Goal: Obtain resource: Download file/media

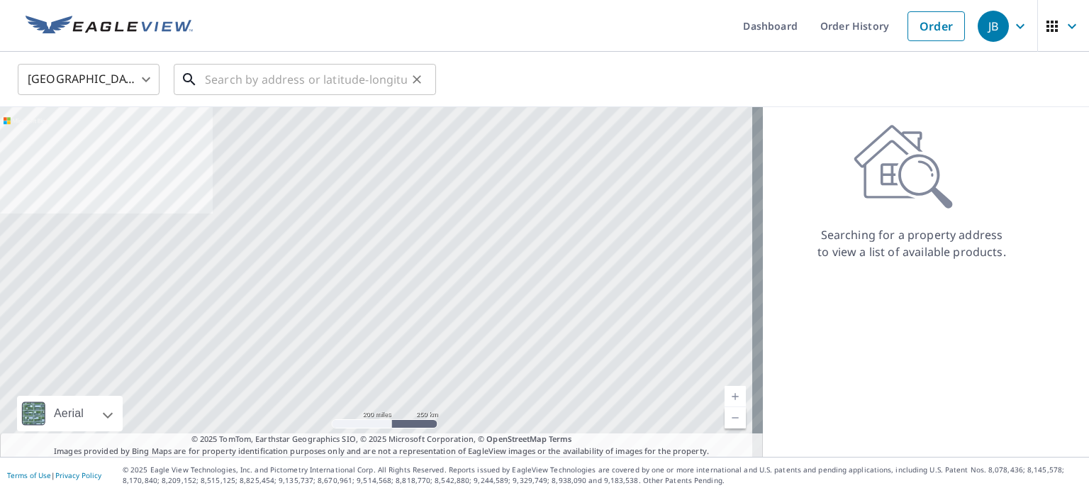
click at [255, 76] on input "text" at bounding box center [306, 80] width 202 height 40
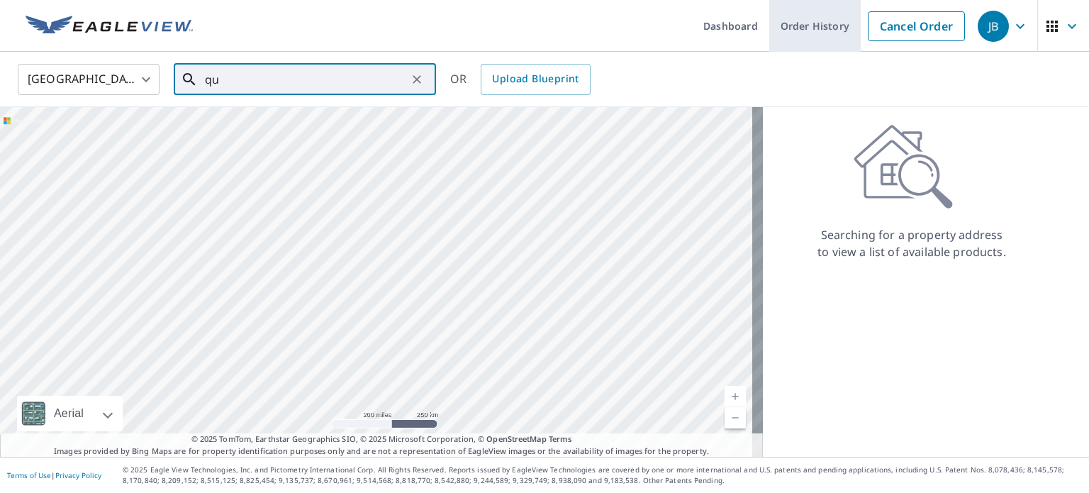
type input "qu"
click at [804, 19] on link "Order History" at bounding box center [816, 26] width 92 height 52
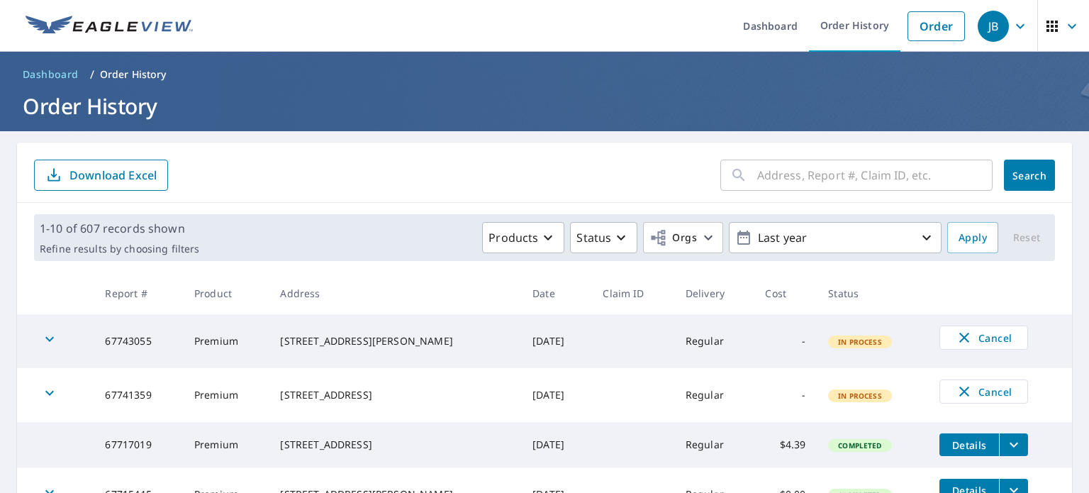
click at [801, 172] on input "text" at bounding box center [875, 175] width 235 height 40
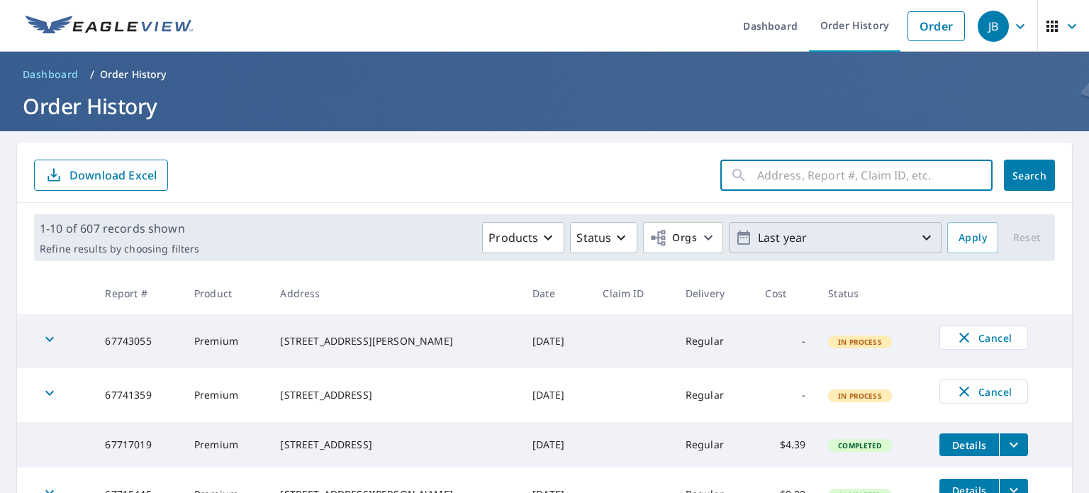
type input "queen st"
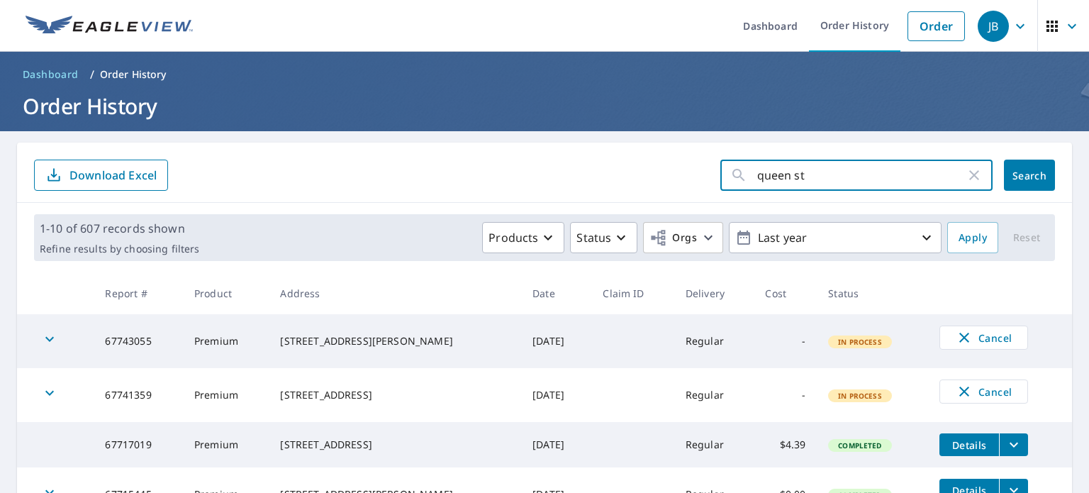
click button "Search" at bounding box center [1029, 175] width 51 height 31
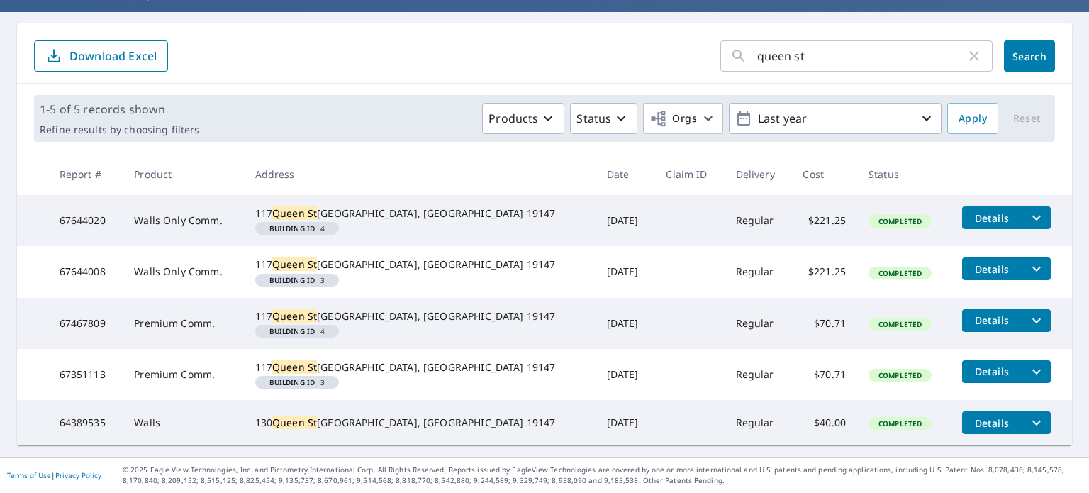
scroll to position [142, 0]
click at [1028, 260] on icon "filesDropdownBtn-67644008" at bounding box center [1036, 268] width 17 height 17
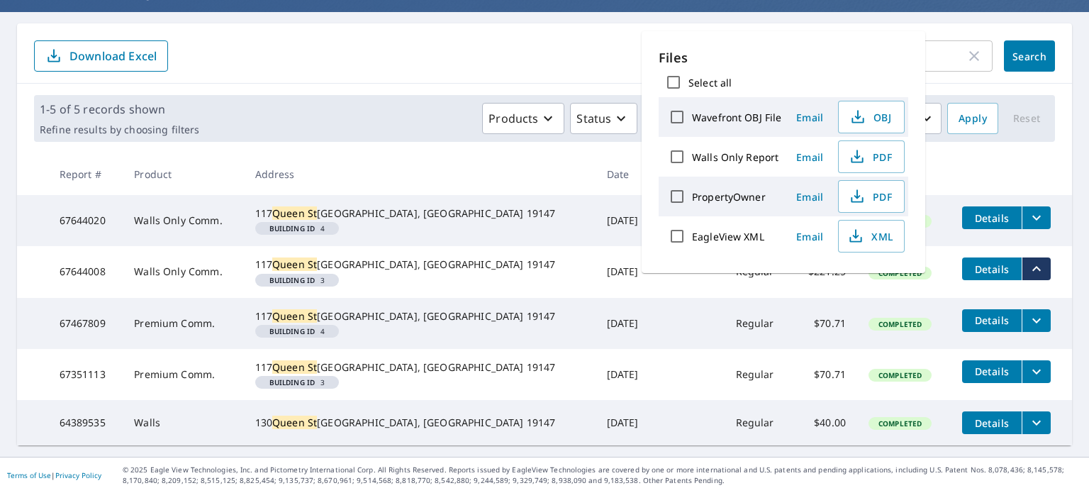
click at [723, 235] on label "EagleView XML" at bounding box center [728, 236] width 72 height 13
click at [692, 235] on input "EagleView XML" at bounding box center [677, 236] width 30 height 30
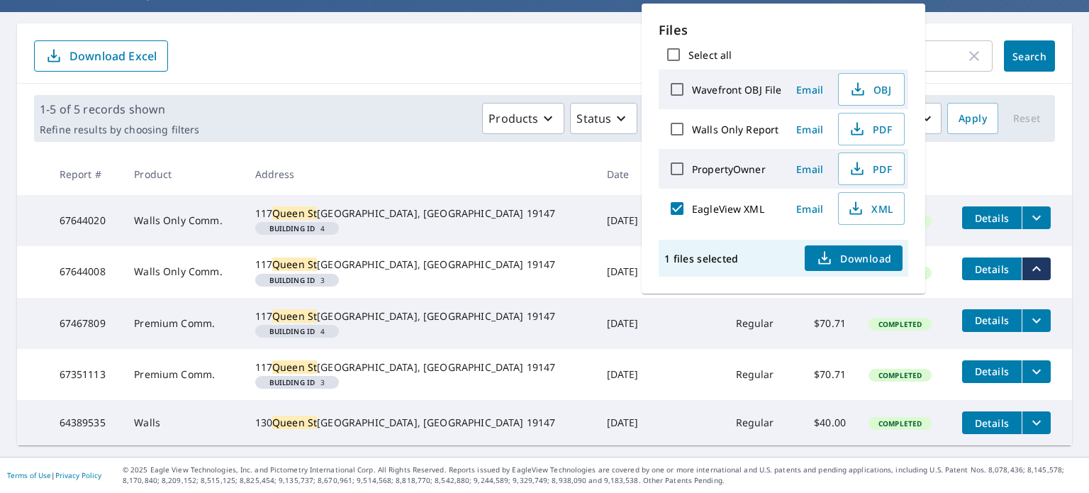
click at [672, 211] on input "EagleView XML" at bounding box center [677, 209] width 30 height 30
checkbox input "false"
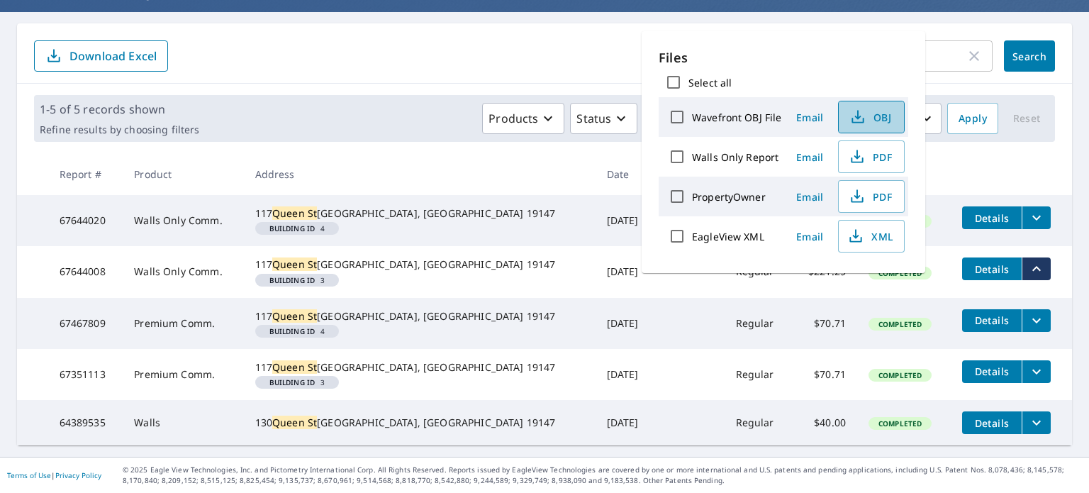
click at [883, 123] on span "OBJ" at bounding box center [870, 117] width 45 height 17
click at [477, 40] on form "queen st ​ Search Download Excel" at bounding box center [544, 55] width 1021 height 31
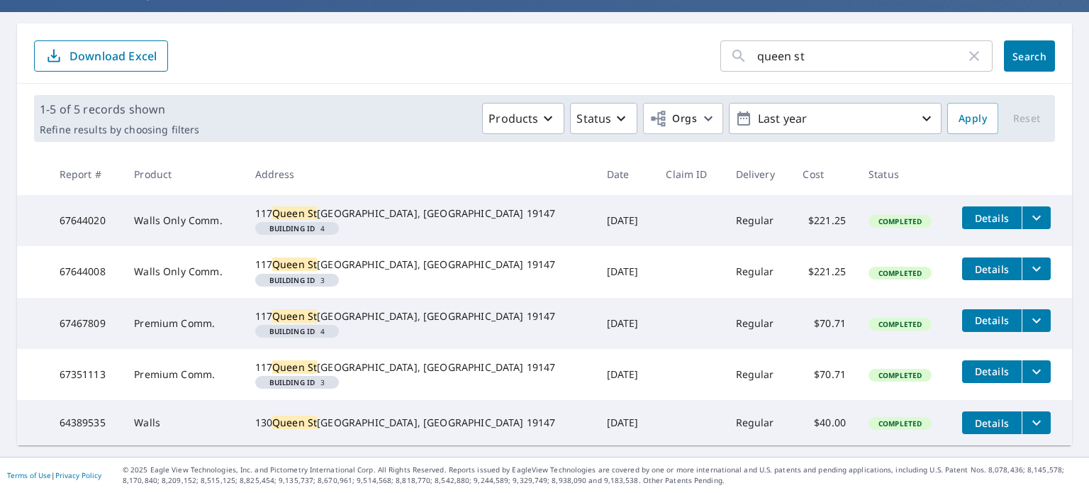
scroll to position [182, 0]
click at [1028, 312] on icon "filesDropdownBtn-67467809" at bounding box center [1036, 320] width 17 height 17
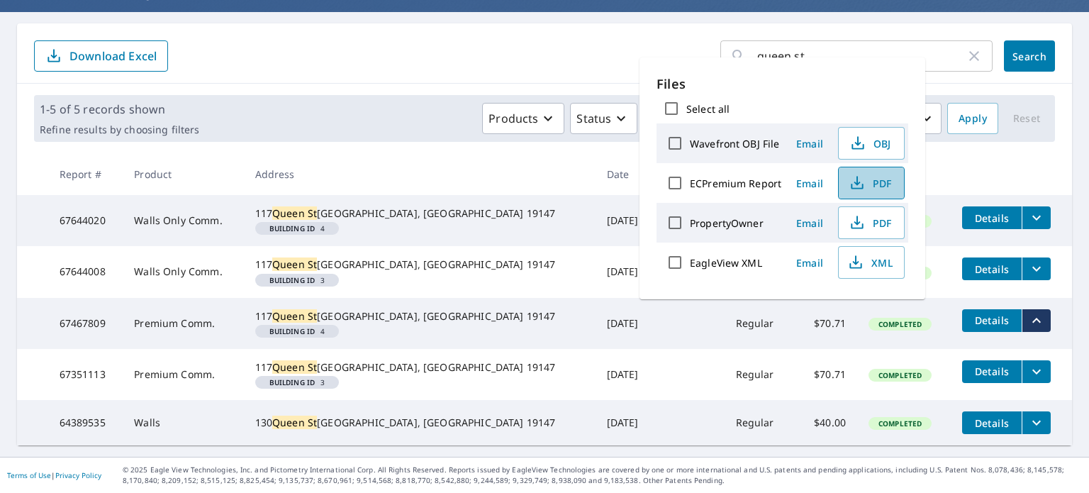
click at [877, 184] on span "PDF" at bounding box center [870, 182] width 45 height 17
click at [951, 153] on th at bounding box center [1011, 174] width 121 height 42
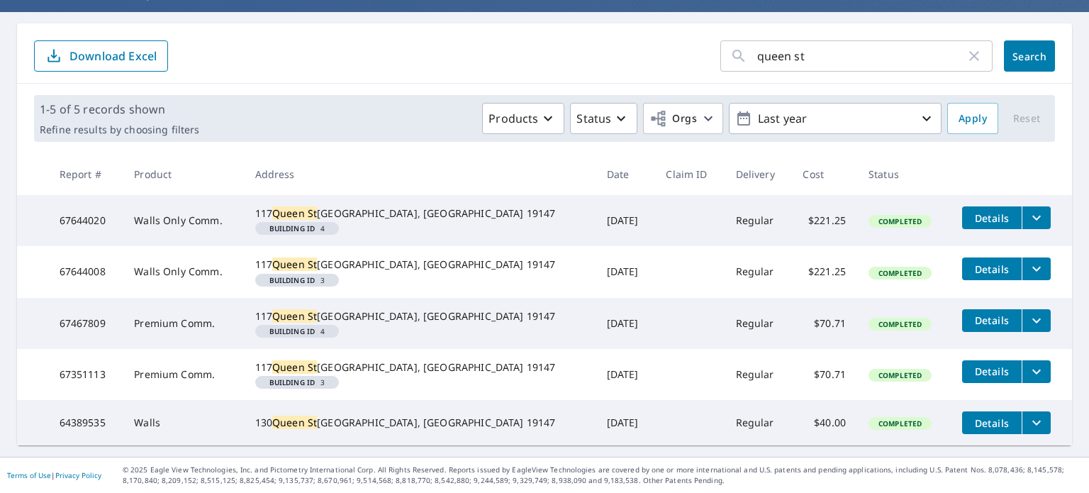
click at [1028, 209] on icon "filesDropdownBtn-67644020" at bounding box center [1036, 217] width 17 height 17
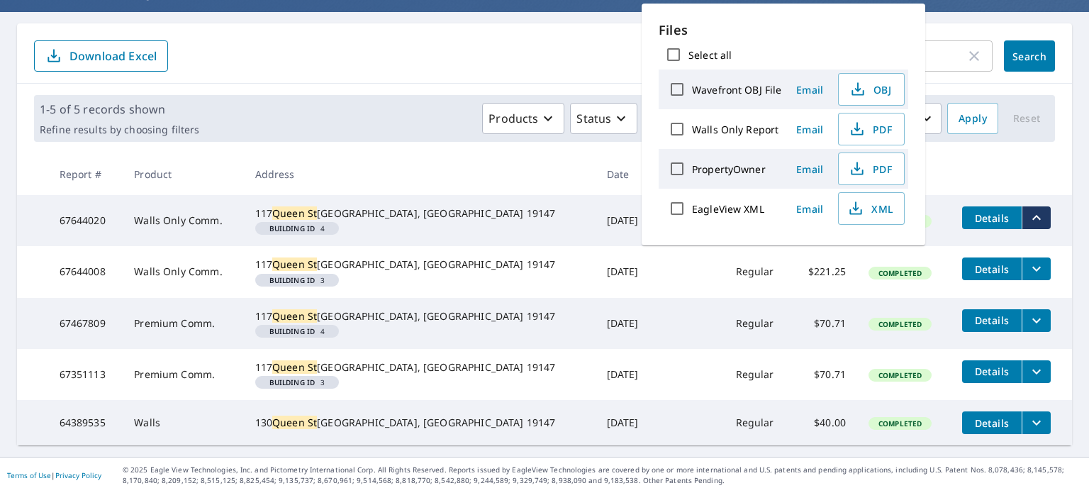
click at [985, 153] on th at bounding box center [1011, 174] width 121 height 42
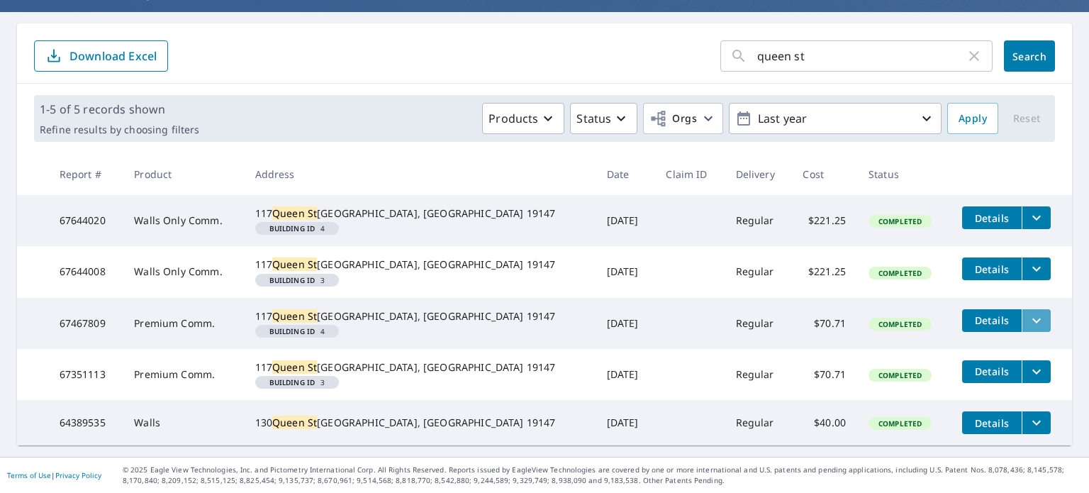
click at [1022, 309] on button "filesDropdownBtn-67467809" at bounding box center [1036, 320] width 29 height 23
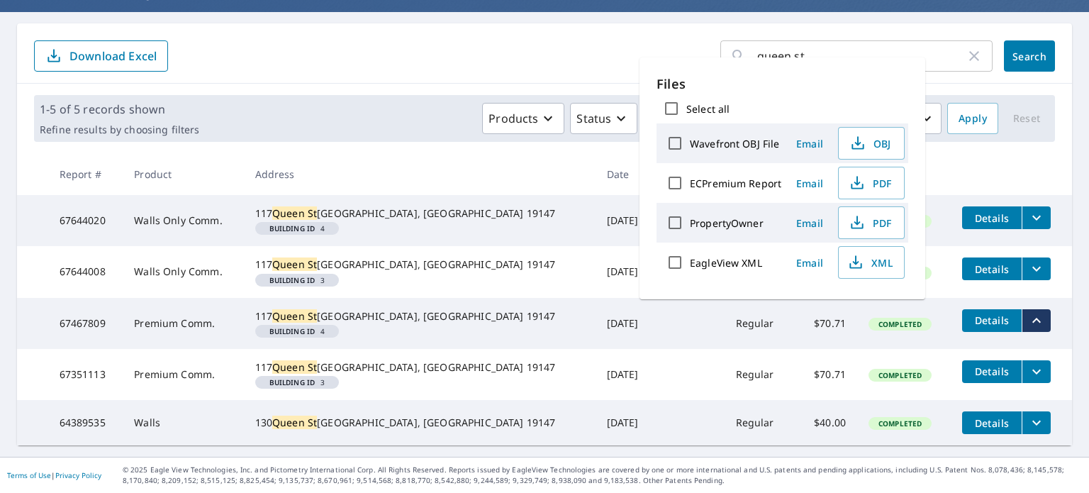
click at [716, 185] on label "ECPremium Report" at bounding box center [736, 183] width 92 height 13
click at [690, 185] on input "ECPremium Report" at bounding box center [675, 183] width 30 height 30
checkbox input "true"
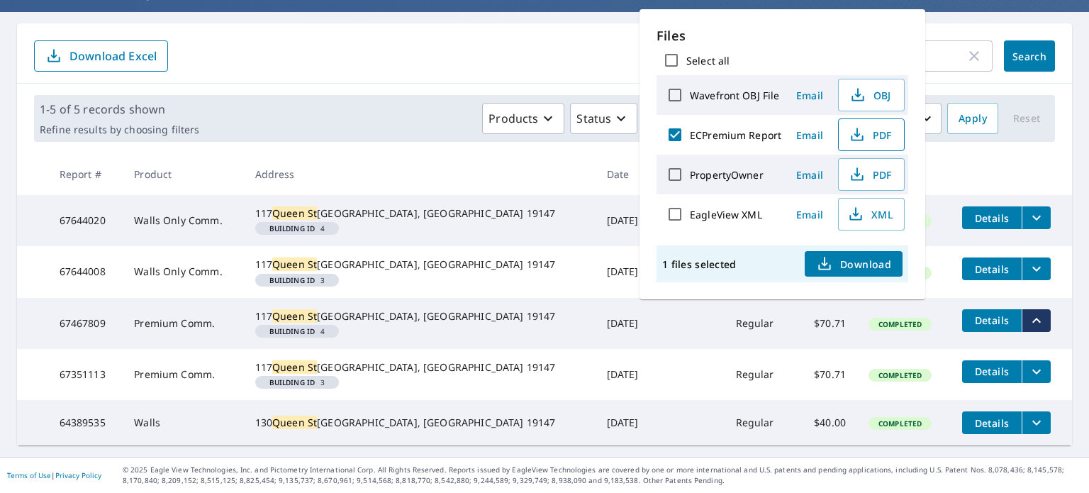
click at [868, 133] on span "PDF" at bounding box center [870, 134] width 45 height 17
click at [999, 153] on th at bounding box center [1011, 174] width 121 height 42
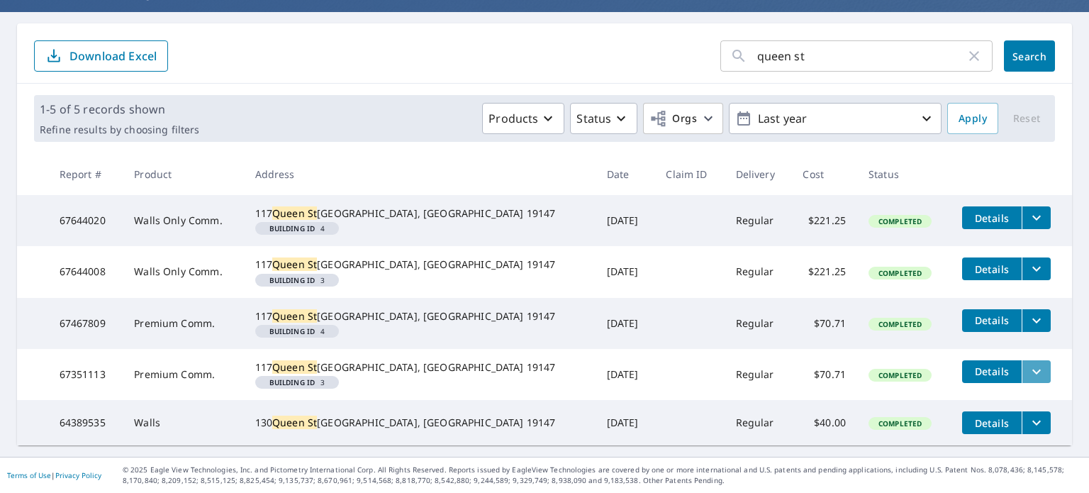
click at [1028, 363] on icon "filesDropdownBtn-67351113" at bounding box center [1036, 371] width 17 height 17
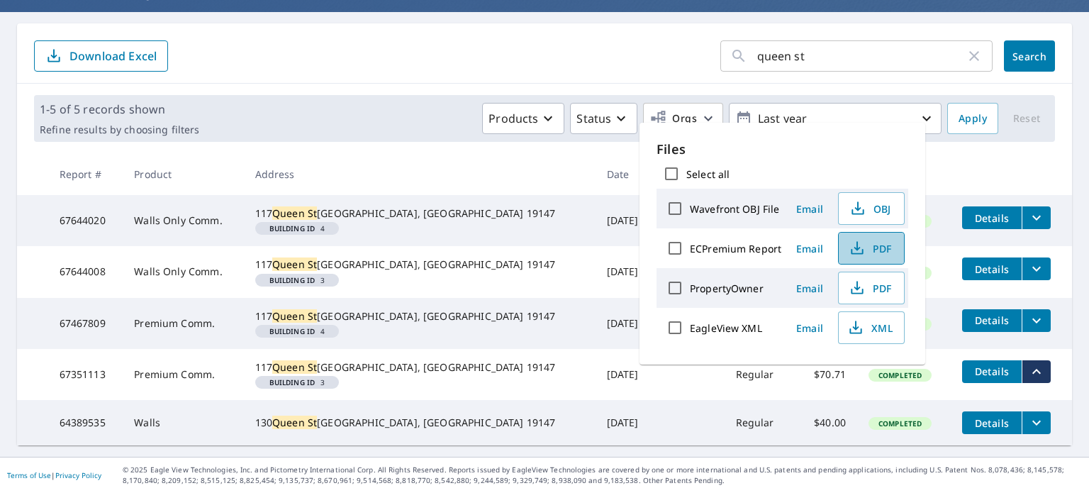
click at [880, 253] on span "PDF" at bounding box center [870, 248] width 45 height 17
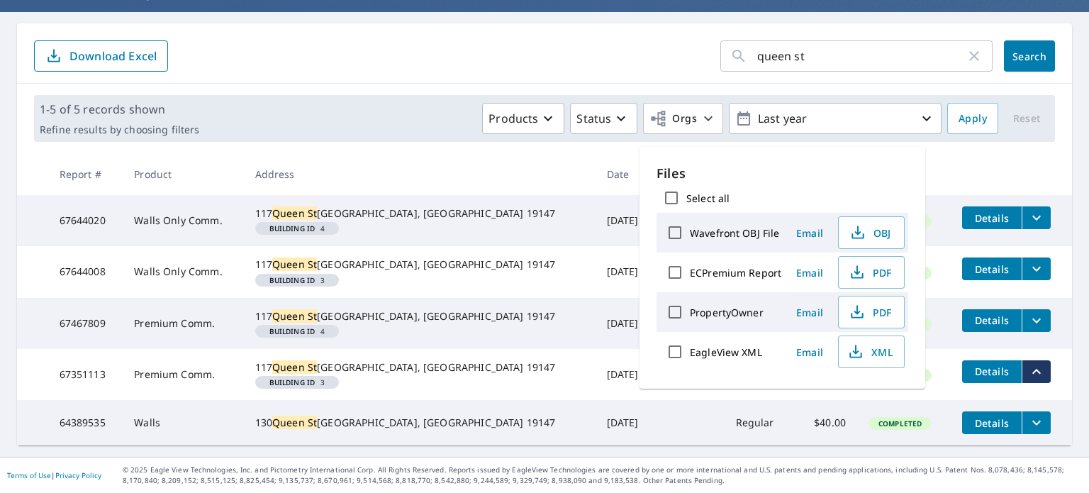
click at [570, 40] on form "queen st ​ Search Download Excel" at bounding box center [544, 55] width 1021 height 31
